Goal: Task Accomplishment & Management: Use online tool/utility

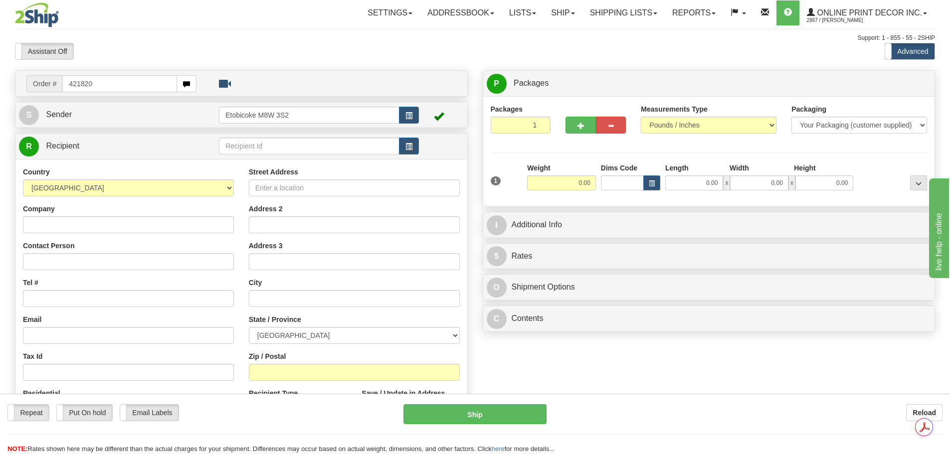
click at [71, 87] on input "421820" at bounding box center [119, 83] width 115 height 17
type input "ca-421820"
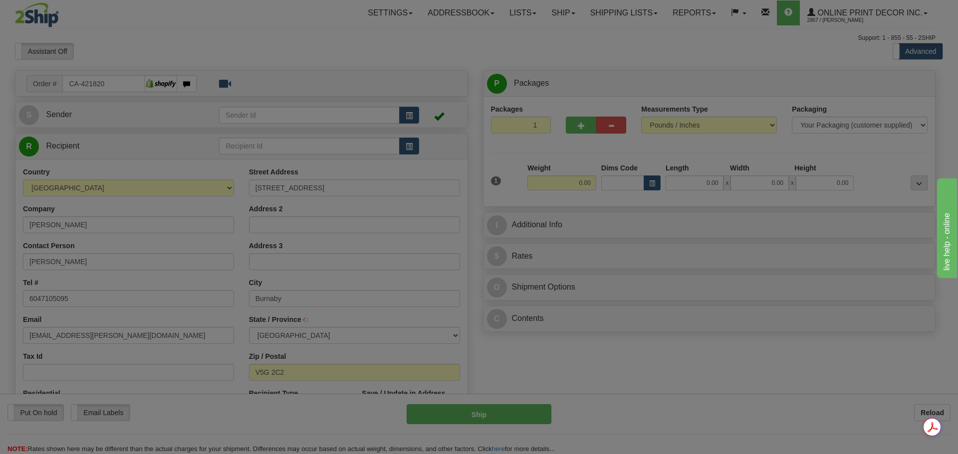
type input "BURNABY"
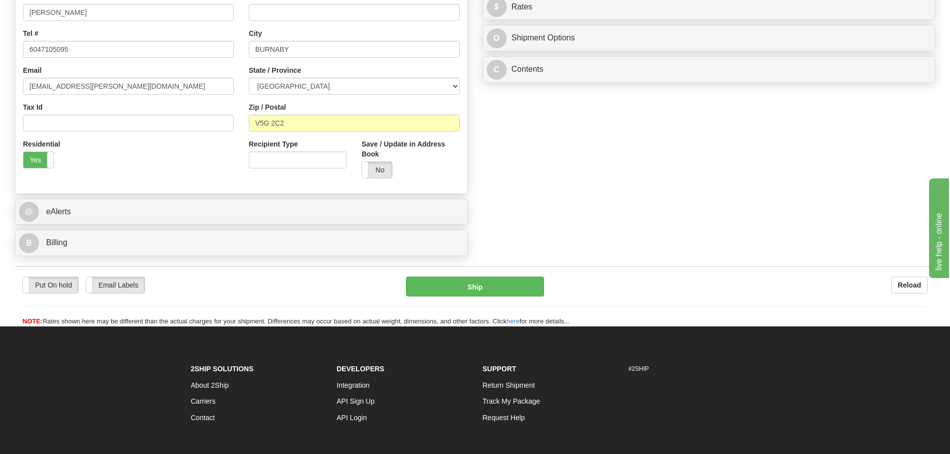
scroll to position [50, 0]
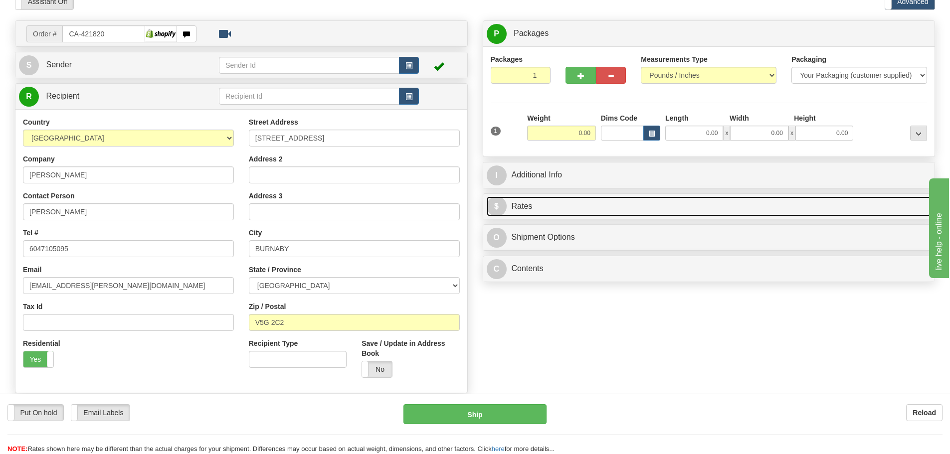
click at [543, 212] on link "$ Rates" at bounding box center [709, 207] width 445 height 20
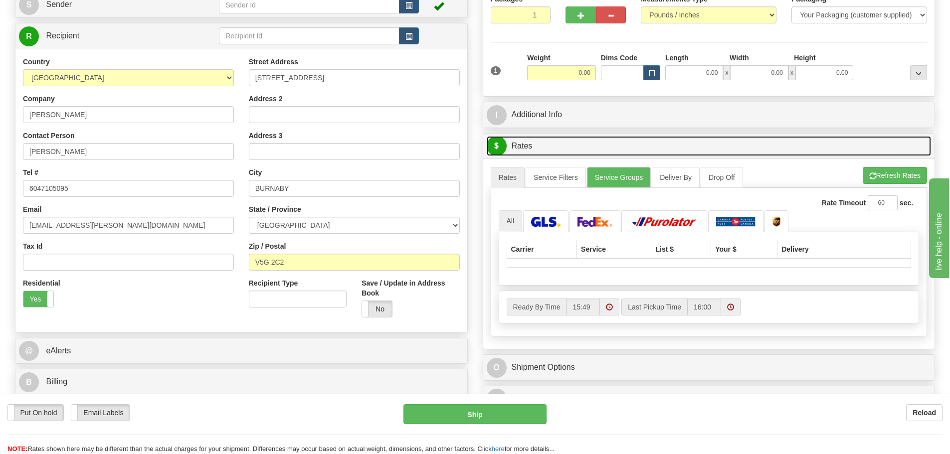
scroll to position [0, 0]
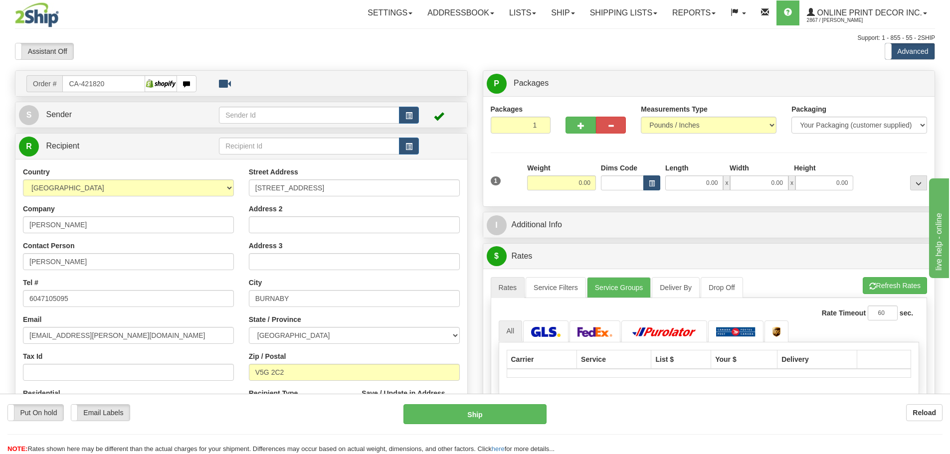
drag, startPoint x: 656, startPoint y: 174, endPoint x: 652, endPoint y: 189, distance: 15.6
click at [656, 174] on div "Dims Code" at bounding box center [631, 176] width 64 height 27
click at [651, 190] on button "button" at bounding box center [652, 183] width 17 height 15
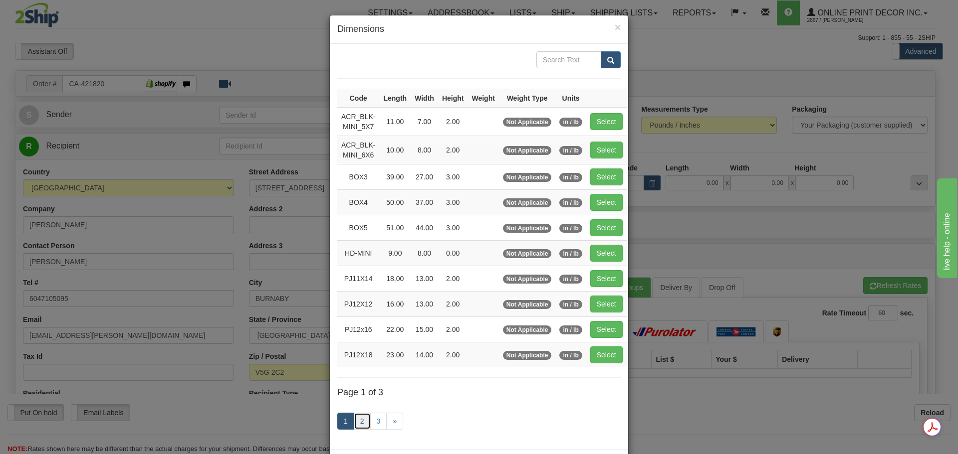
click at [355, 418] on link "2" at bounding box center [362, 421] width 17 height 17
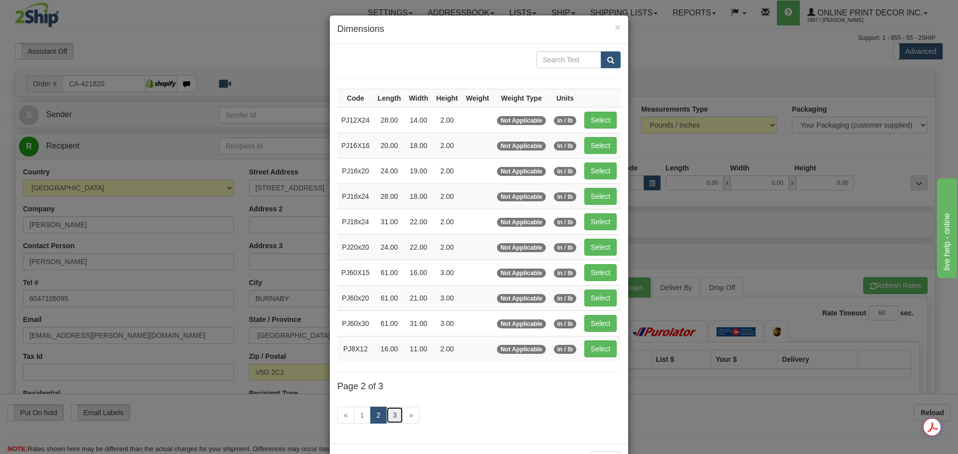
click at [394, 420] on link "3" at bounding box center [394, 415] width 17 height 17
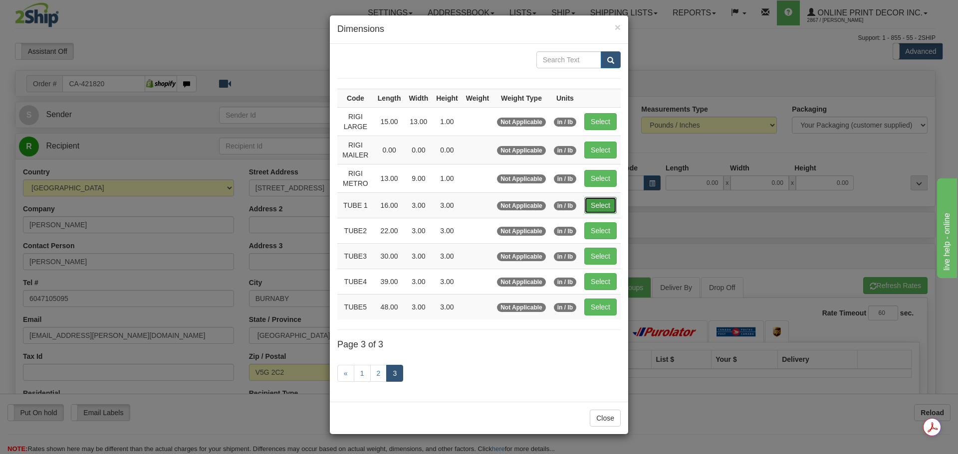
click at [597, 209] on button "Select" at bounding box center [600, 205] width 32 height 17
type input "TUBE 1"
type input "16.00"
type input "3.00"
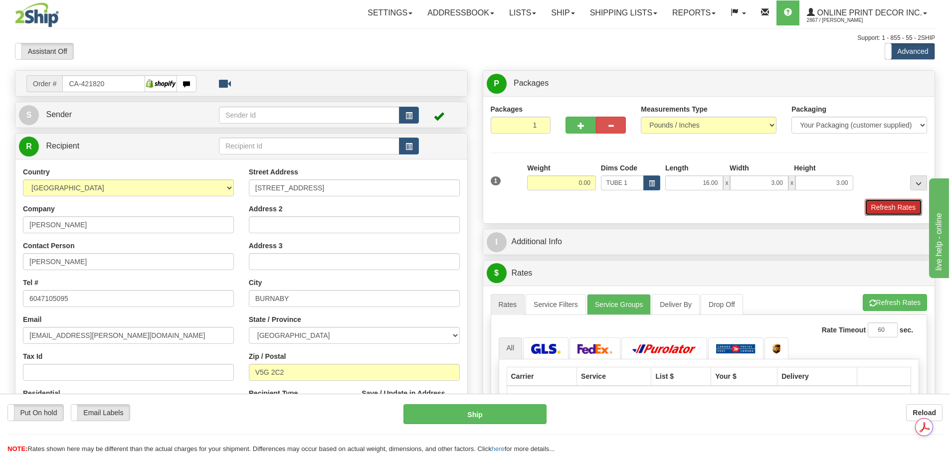
click at [903, 211] on button "Refresh Rates" at bounding box center [893, 207] width 57 height 17
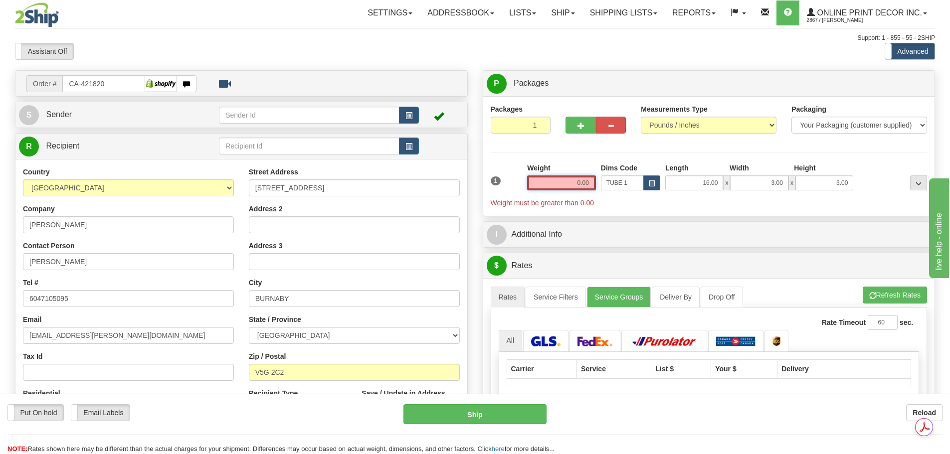
drag, startPoint x: 569, startPoint y: 184, endPoint x: 632, endPoint y: 188, distance: 63.0
click at [630, 187] on div "1 Weight 0.00 Dims Code x x" at bounding box center [709, 185] width 442 height 45
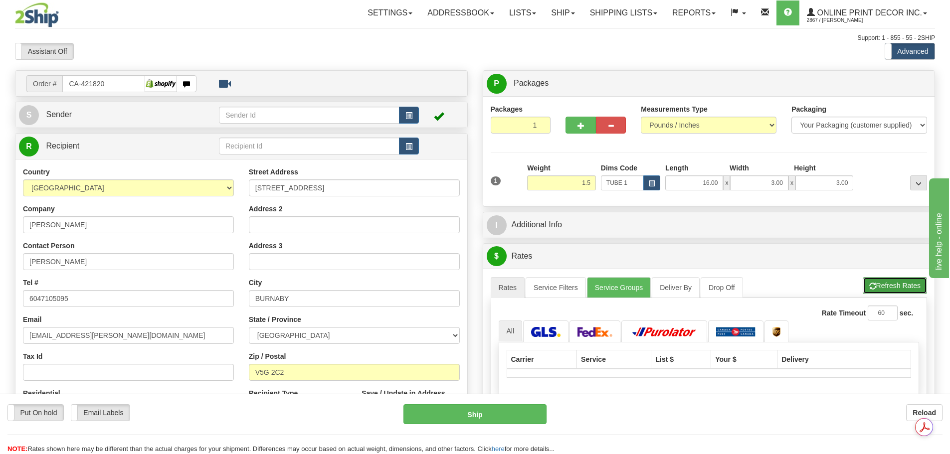
type input "1.50"
click at [901, 288] on button "Refresh Rates" at bounding box center [895, 285] width 64 height 17
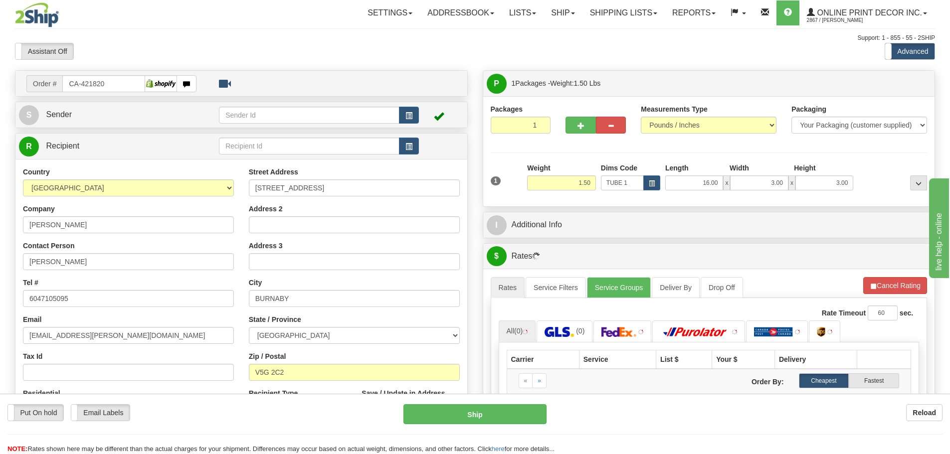
scroll to position [50, 0]
